Goal: Transaction & Acquisition: Purchase product/service

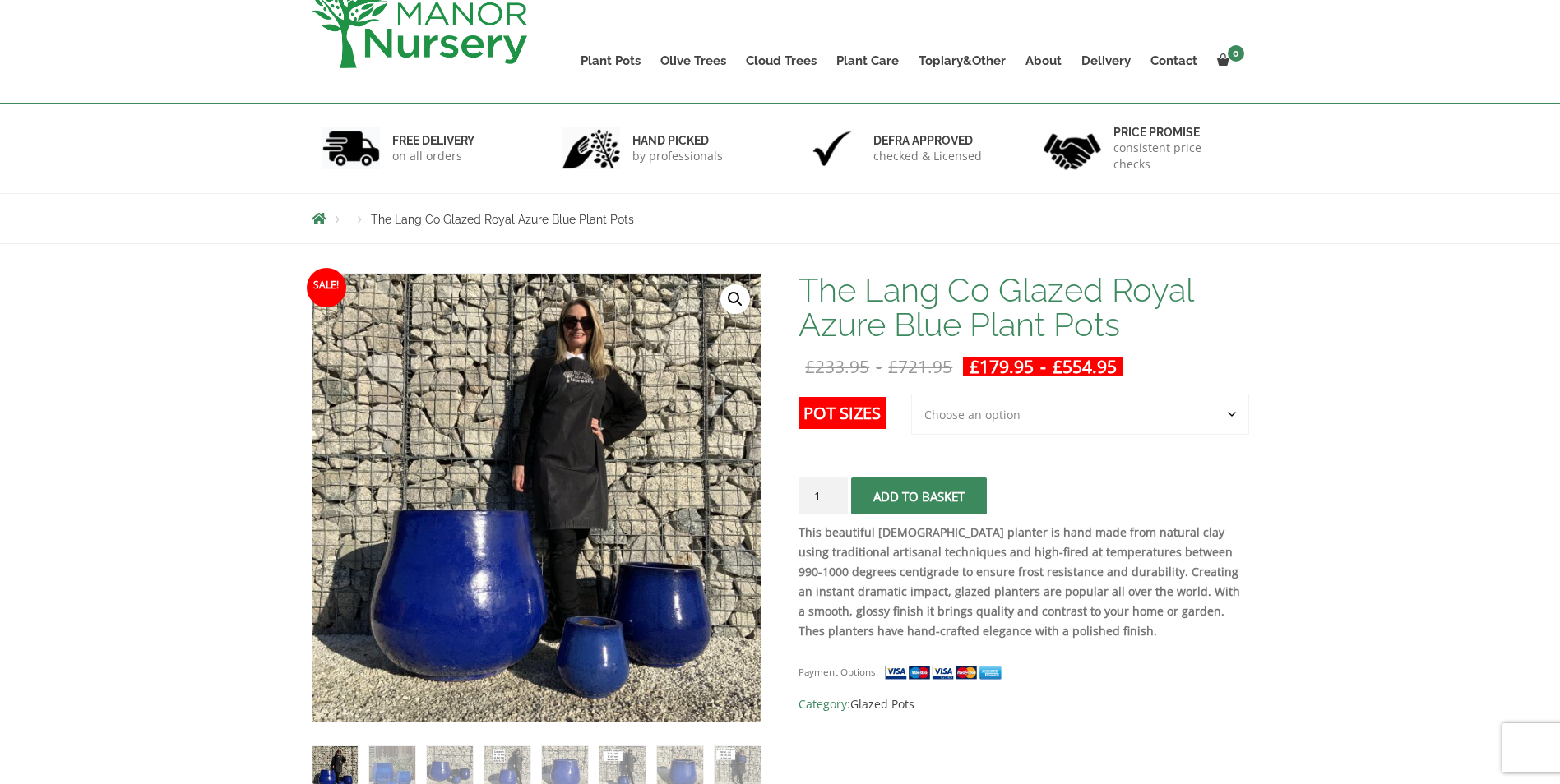
scroll to position [164, 0]
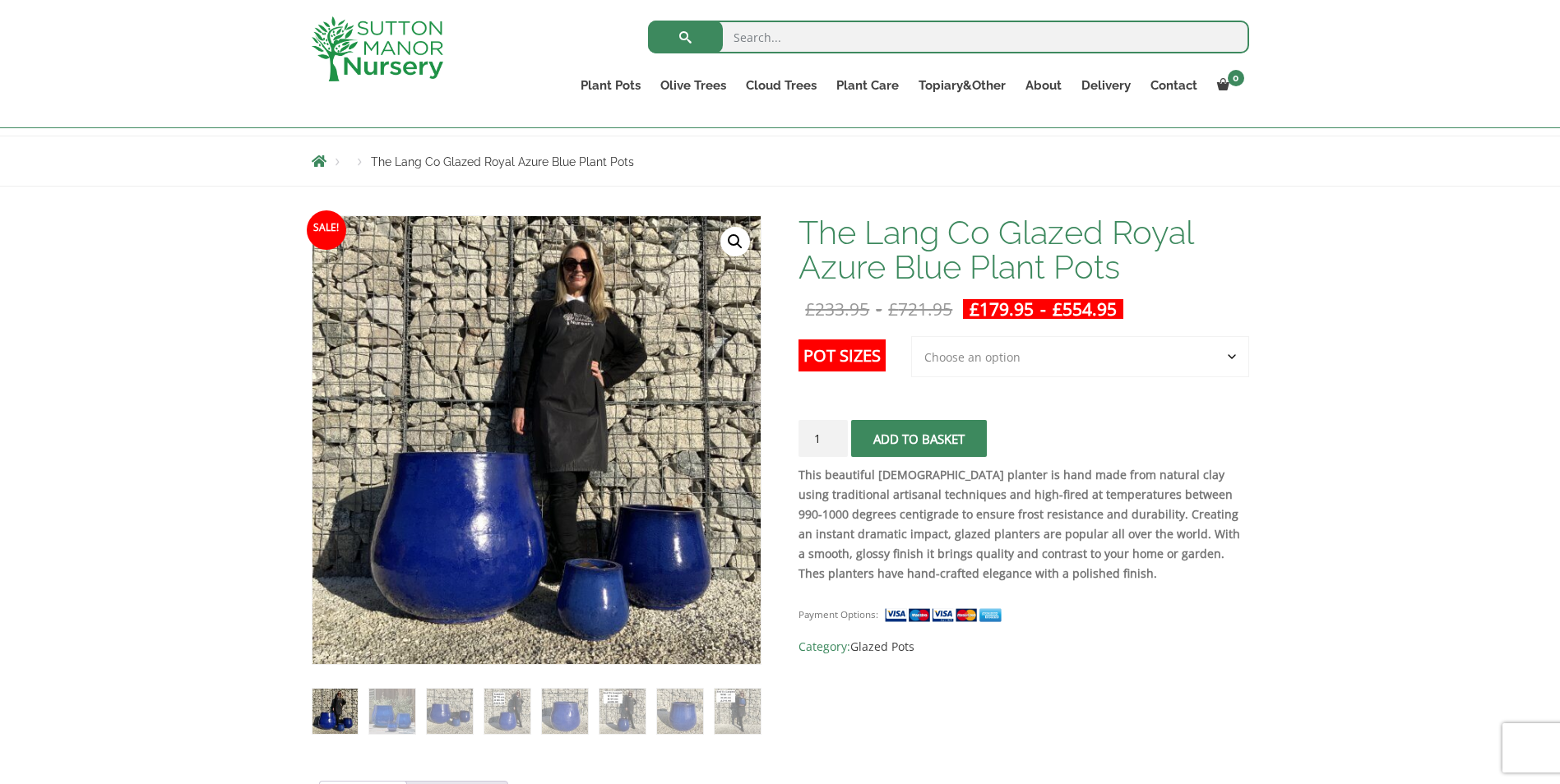
click at [1233, 353] on select "Choose an option 3rd to Largest Pot In The Picture 2nd to Largest Pot In The Pi…" at bounding box center [1080, 357] width 338 height 41
click at [912, 337] on select "Choose an option 3rd to Largest Pot In The Picture 2nd to Largest Pot In The Pi…" at bounding box center [1080, 357] width 338 height 41
select select "2nd to Largest Pot In The Picture"
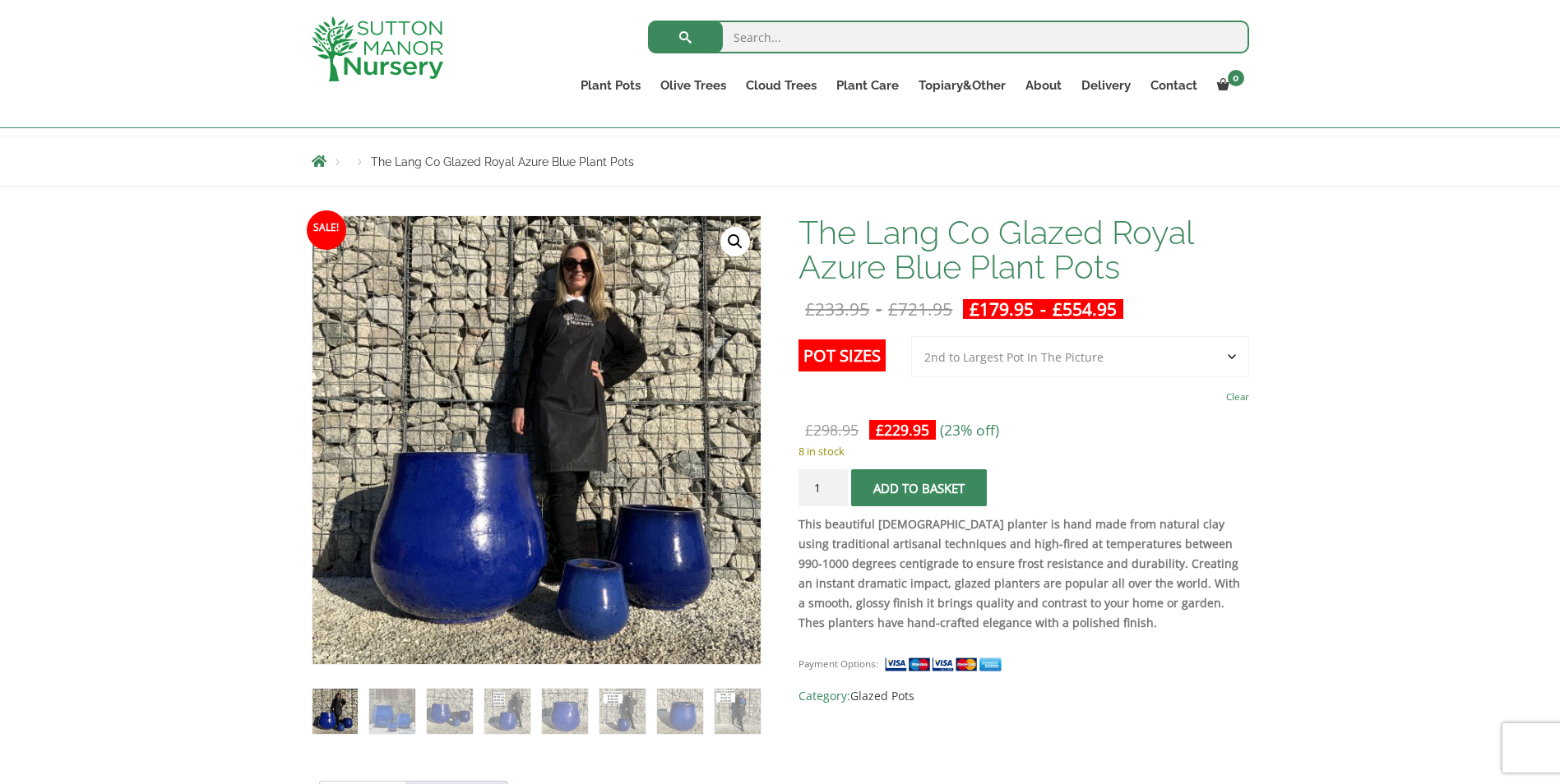
click at [923, 491] on button "Add to basket" at bounding box center [919, 488] width 136 height 37
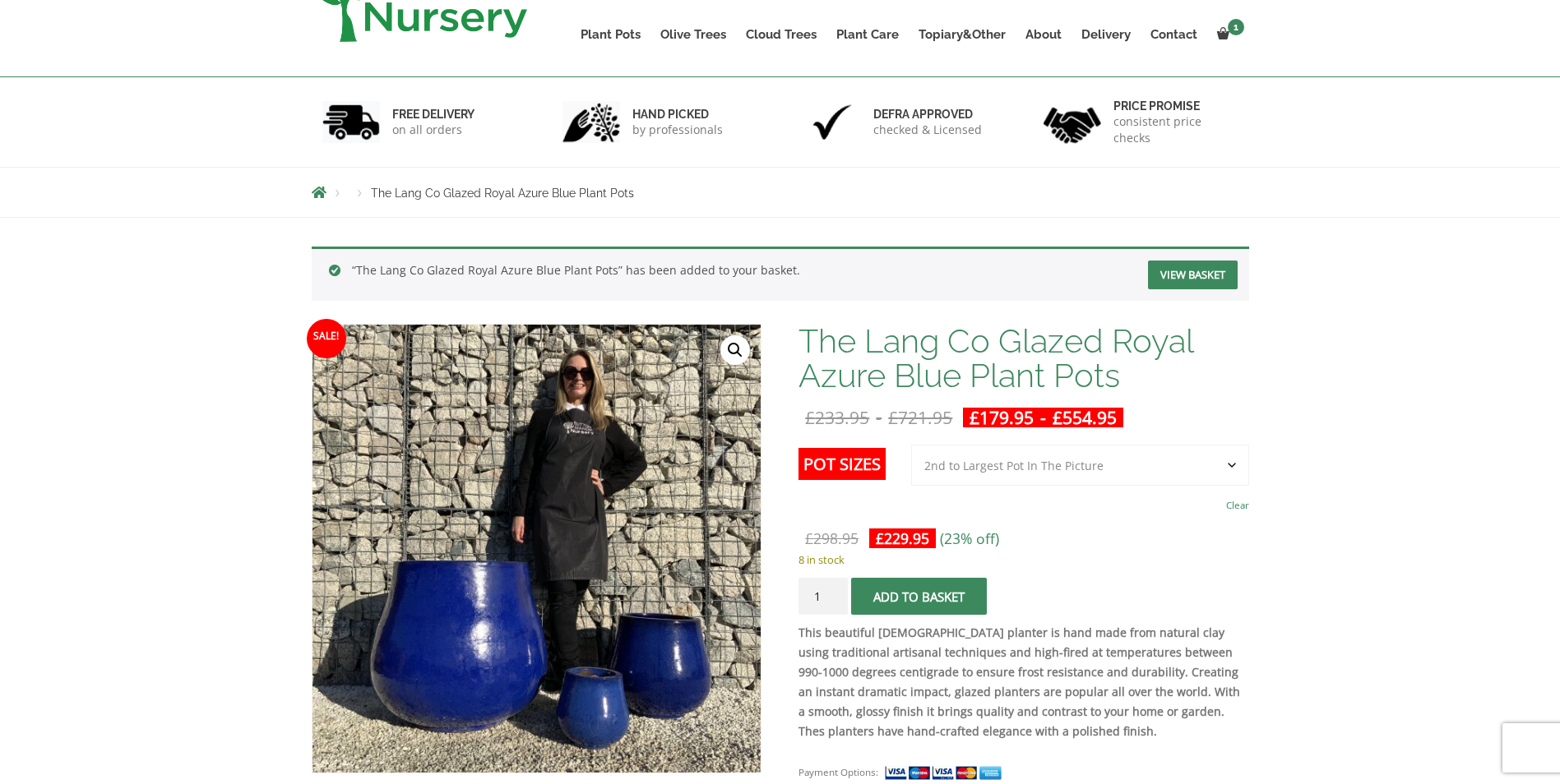
scroll to position [164, 0]
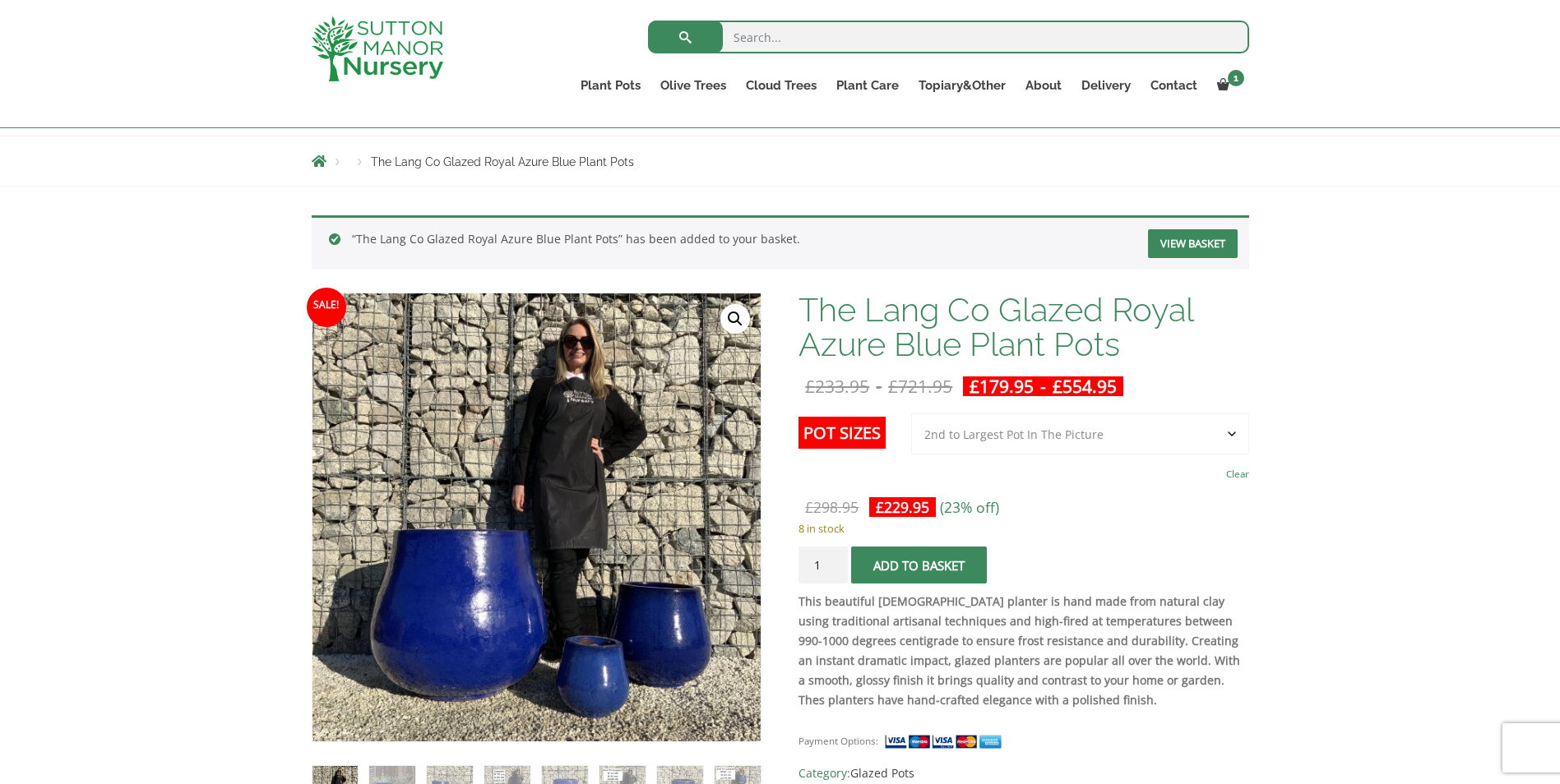
click at [1192, 244] on link "View basket" at bounding box center [1193, 243] width 90 height 28
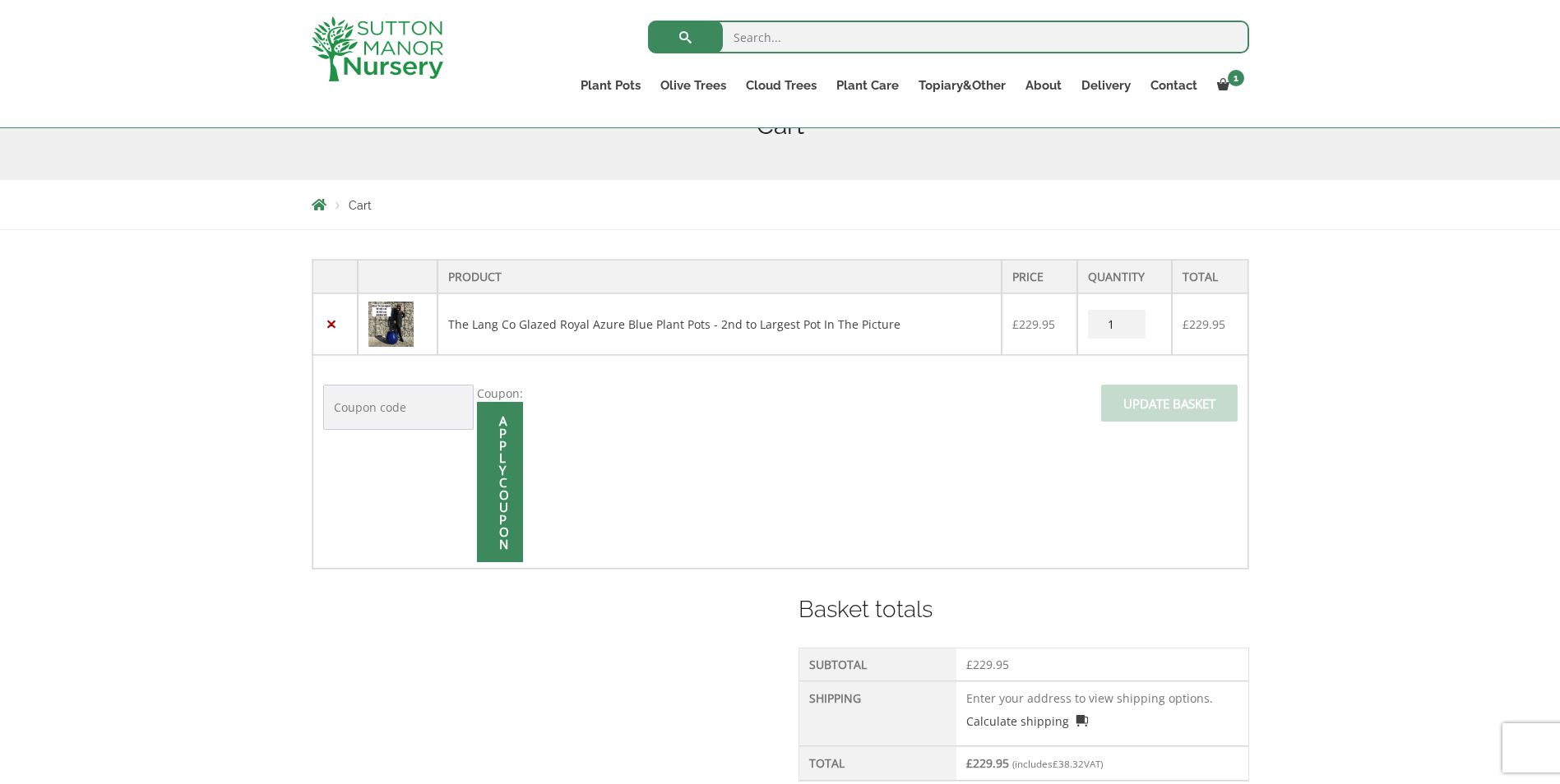
scroll to position [411, 0]
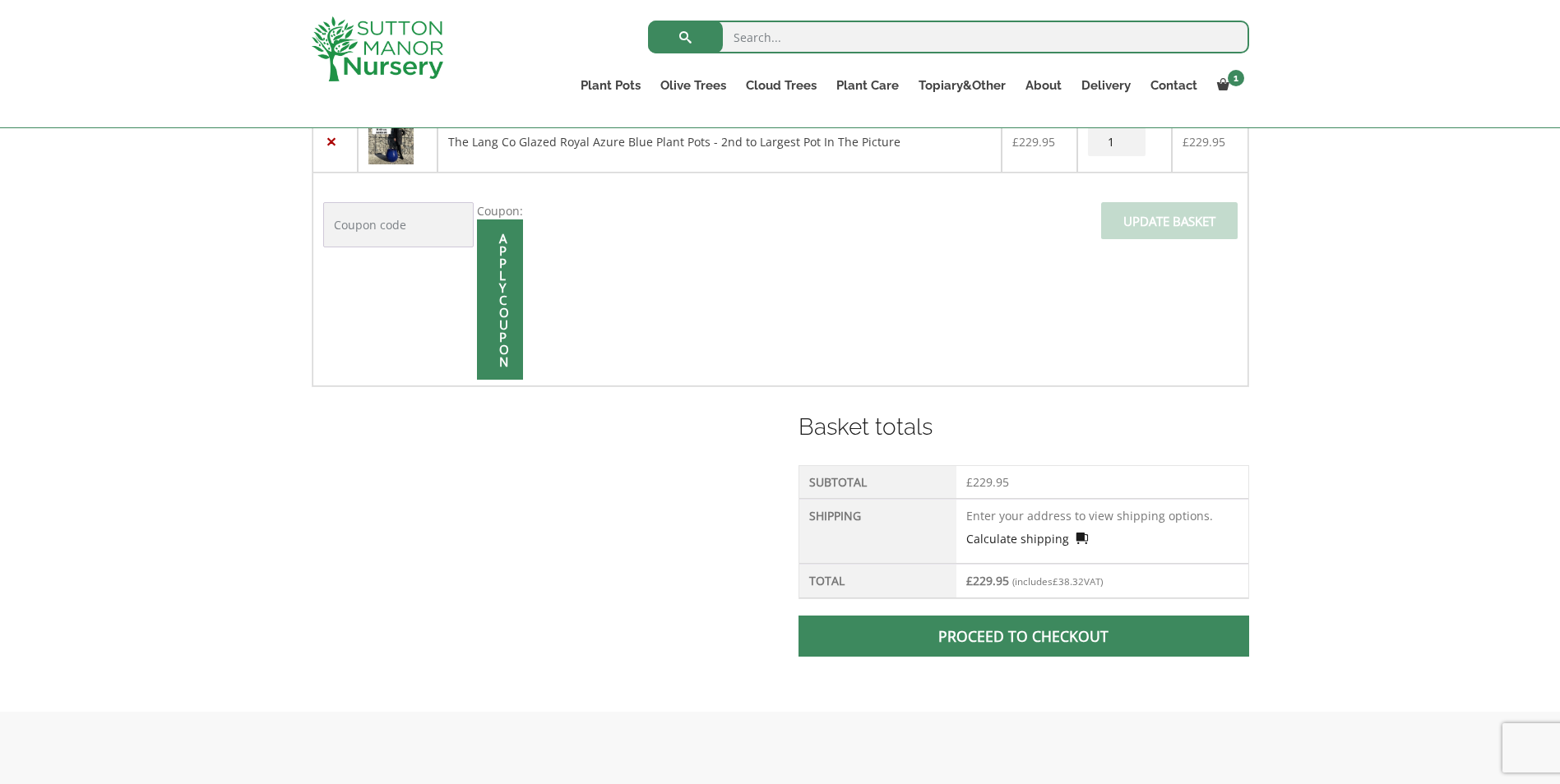
click at [1001, 537] on link "Calculate shipping" at bounding box center [1027, 539] width 121 height 18
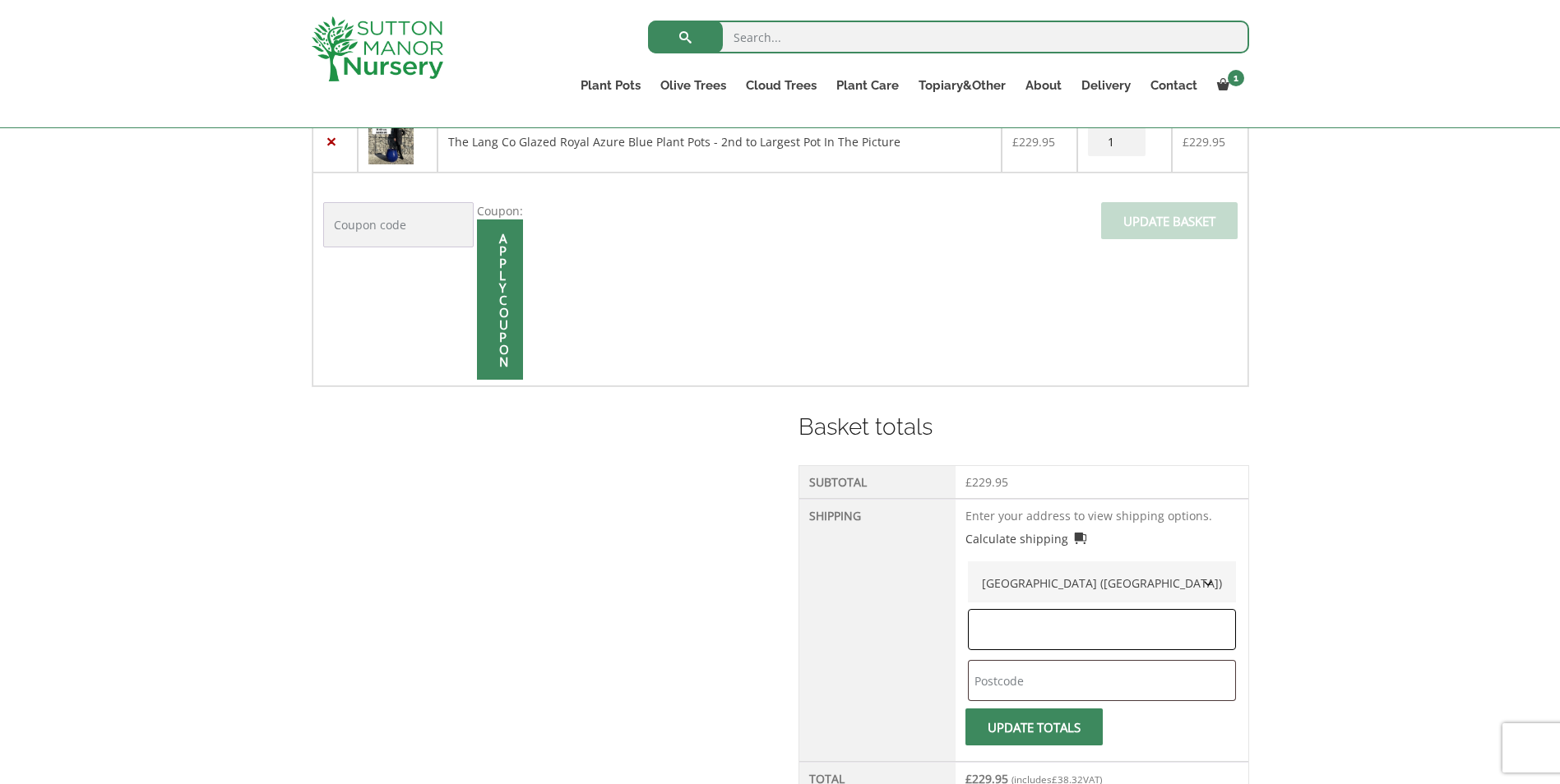
click at [1035, 636] on input "text" at bounding box center [1103, 629] width 268 height 41
type input "[GEOGRAPHIC_DATA]"
type input "RM14 3QH"
click at [1034, 727] on span "submit" at bounding box center [1034, 727] width 0 height 0
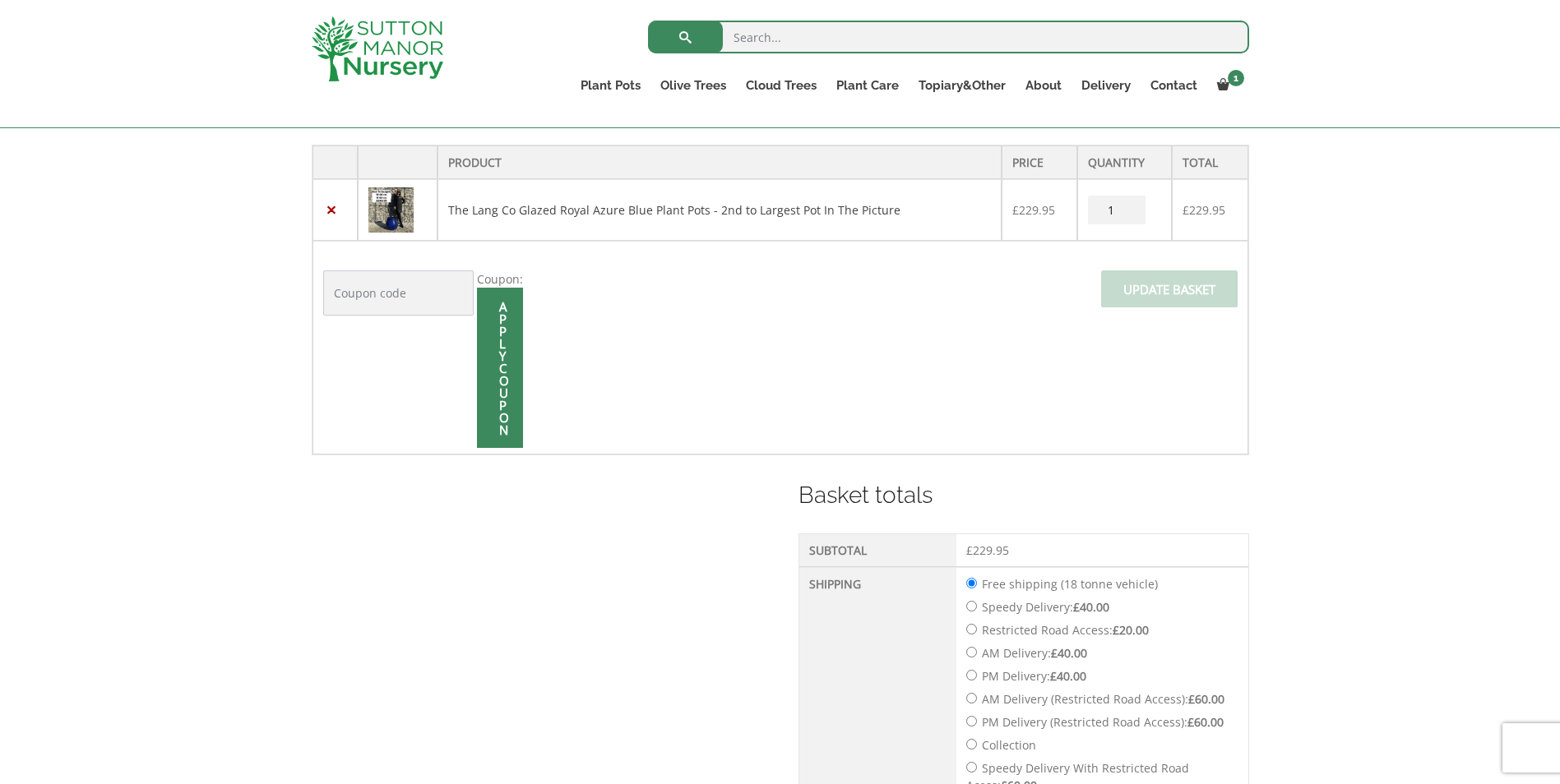
click at [1284, 581] on div "Shipping costs updated. Product Price Quantity Total × The Lang Co Glazed Royal…" at bounding box center [780, 549] width 1560 height 1003
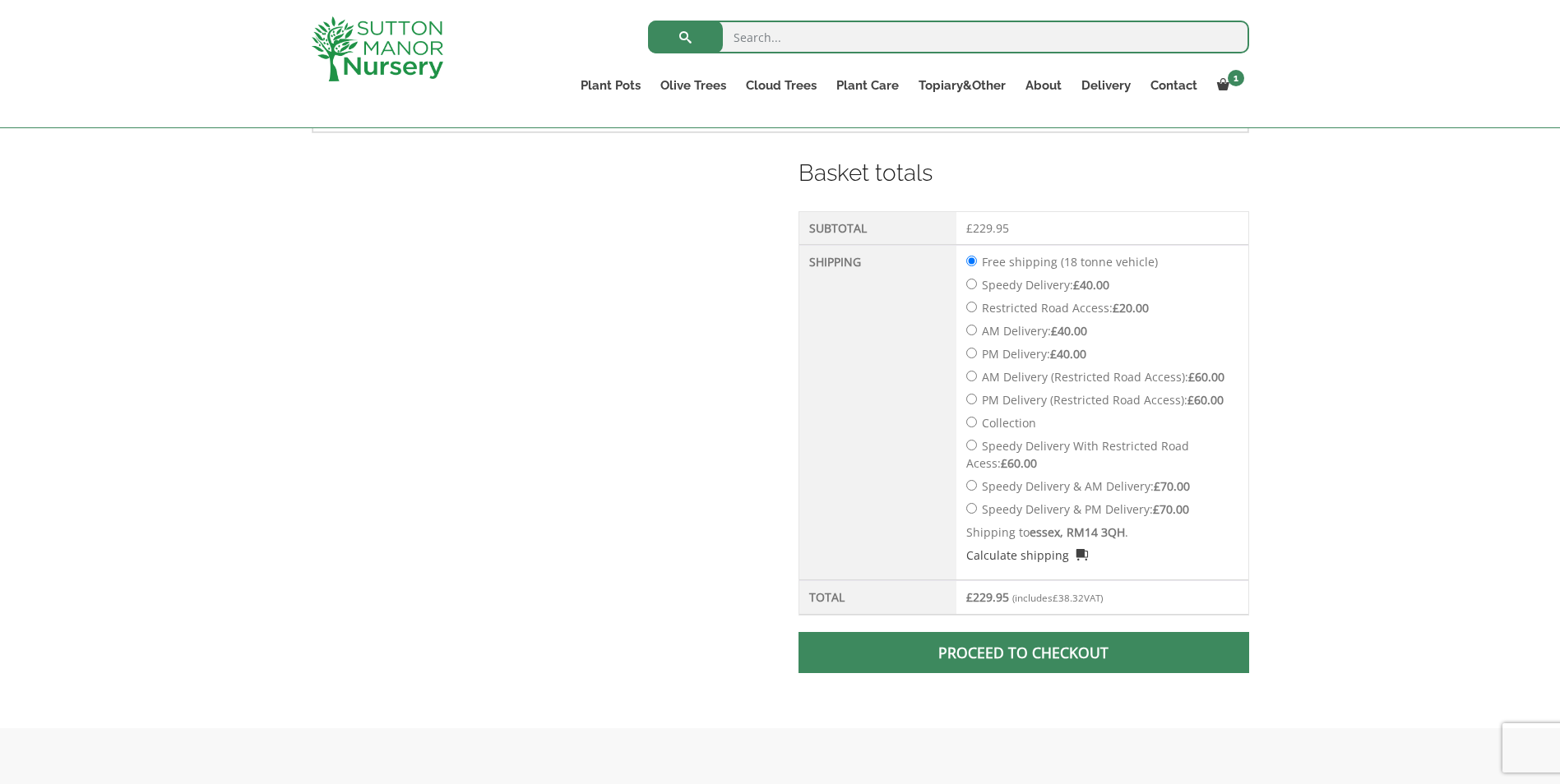
scroll to position [740, 0]
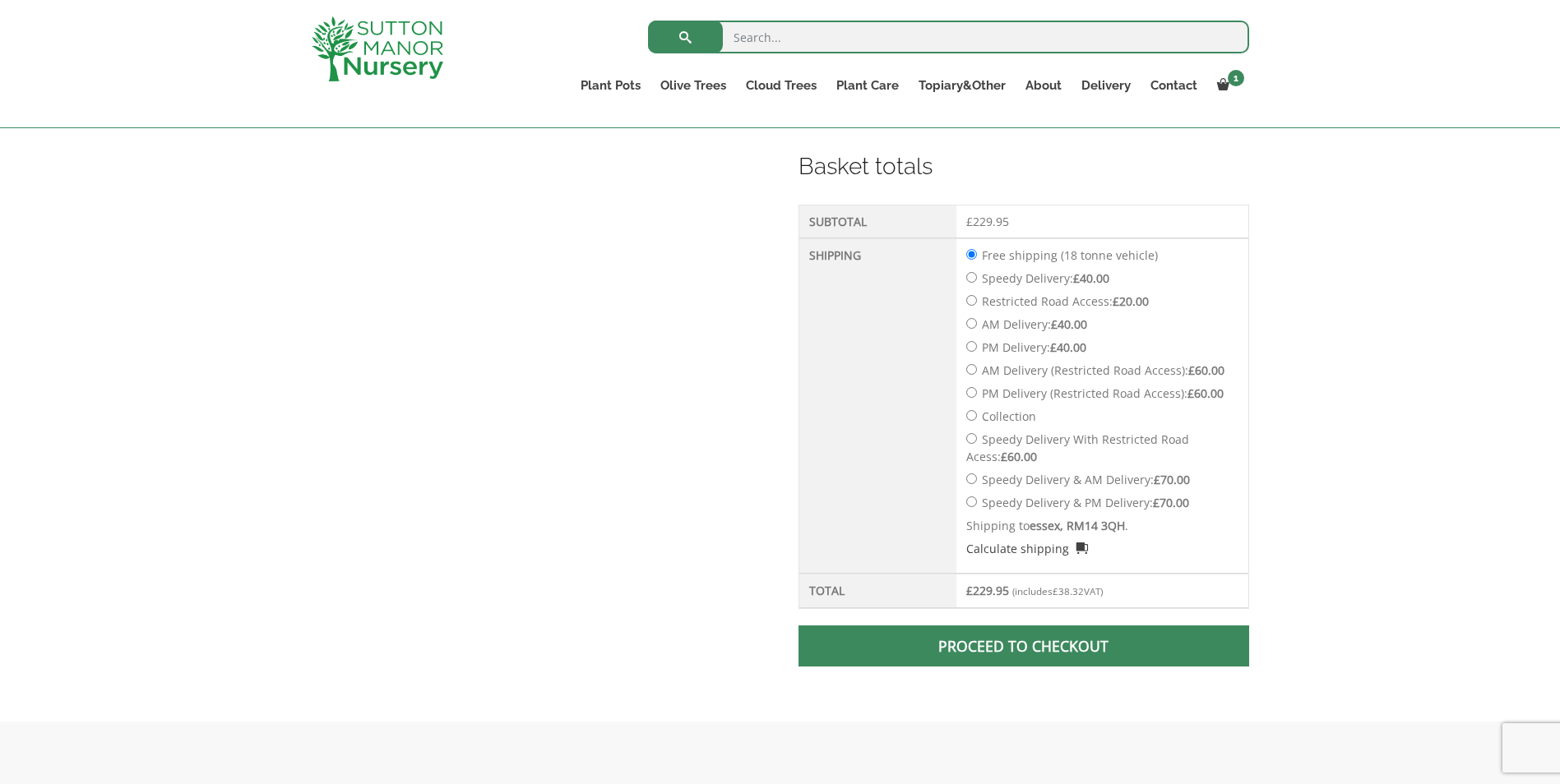
click at [971, 329] on input "AM Delivery: £ 40.00" at bounding box center [971, 323] width 11 height 11
radio input "true"
click at [1024, 646] on span at bounding box center [1024, 646] width 0 height 0
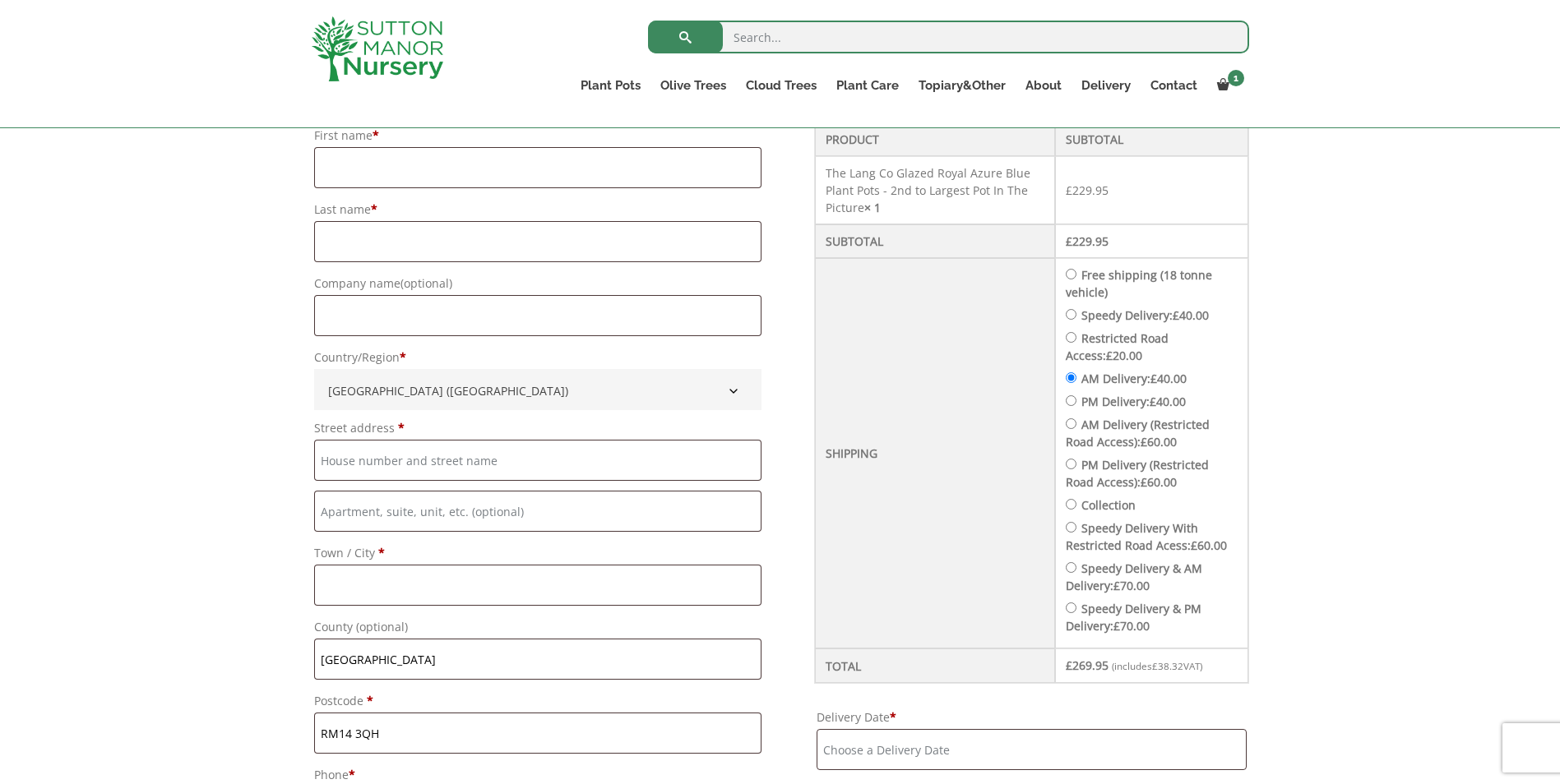
scroll to position [493, 0]
